Goal: Check status

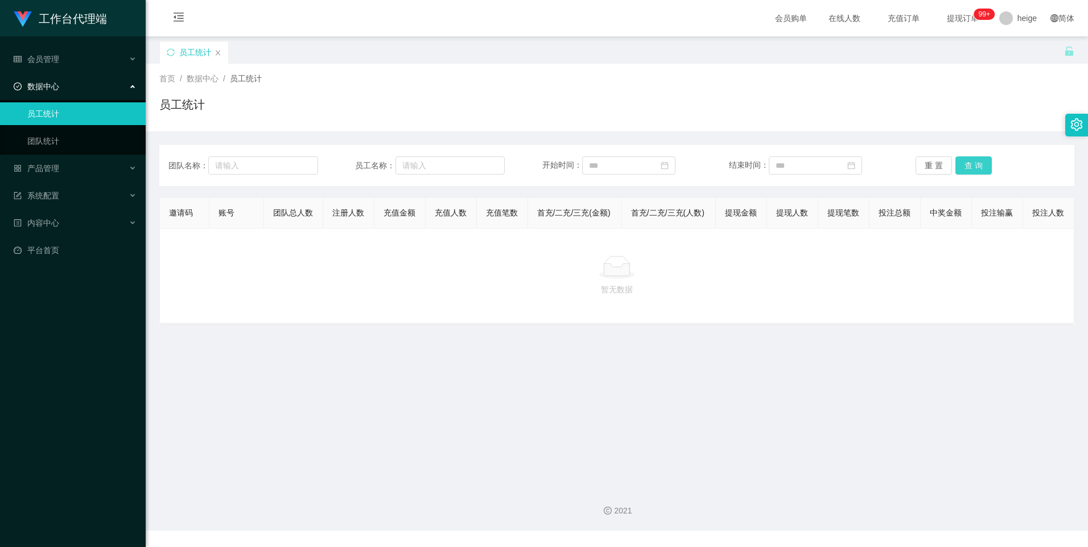
click at [963, 167] on button "查 询" at bounding box center [973, 165] width 36 height 18
click at [972, 160] on button "查 询" at bounding box center [973, 165] width 36 height 18
